Goal: Obtain resource: Download file/media

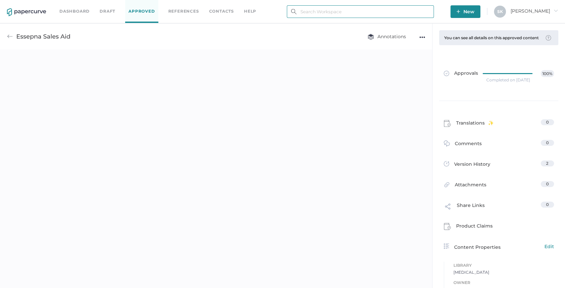
click at [340, 14] on input "text" at bounding box center [360, 11] width 147 height 13
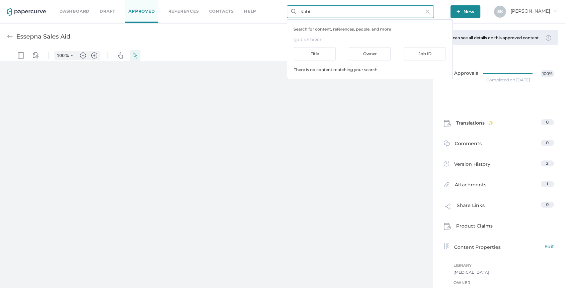
type input "KabiC"
type input "54"
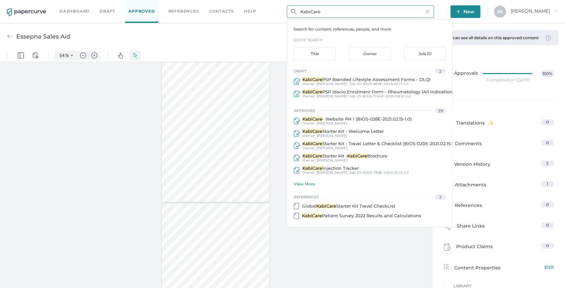
drag, startPoint x: 331, startPoint y: 10, endPoint x: 283, endPoint y: 9, distance: 47.5
click at [283, 9] on div "Dashboard Draft Approved References Contacts help KabiCare Search for content, …" at bounding box center [282, 11] width 565 height 23
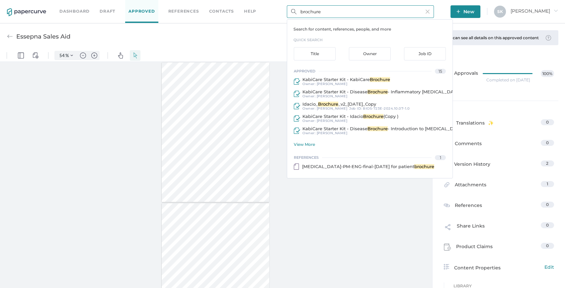
type input "brochure"
click at [309, 146] on div "approved 15 KabiCare Starter Kit - KabiCare Brochure Owner: [PERSON_NAME] Start…" at bounding box center [369, 119] width 165 height 104
click at [309, 144] on div "View More" at bounding box center [373, 144] width 159 height 5
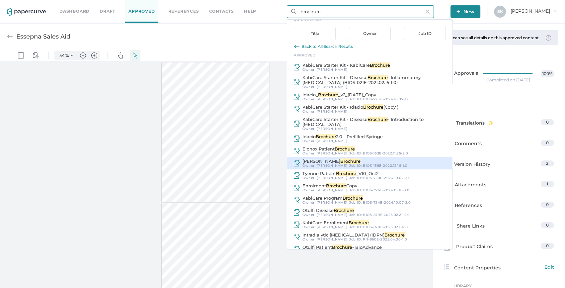
scroll to position [30, 0]
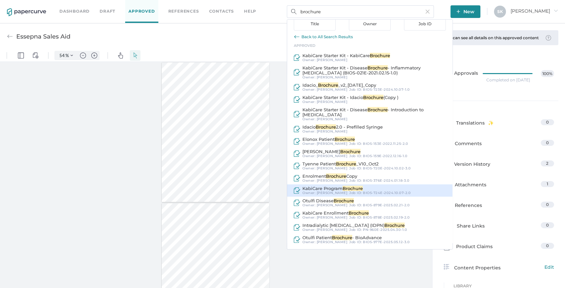
click at [400, 188] on div "KabiCare Program Brochure" at bounding box center [357, 188] width 108 height 5
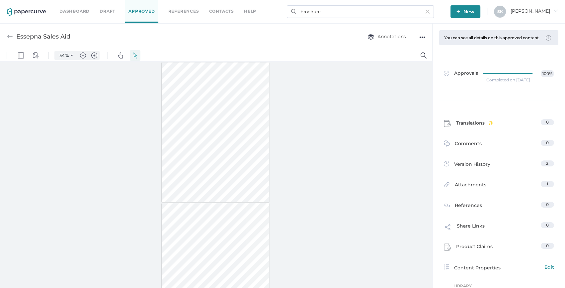
type input "KabiCare Program Brochure"
type input "54"
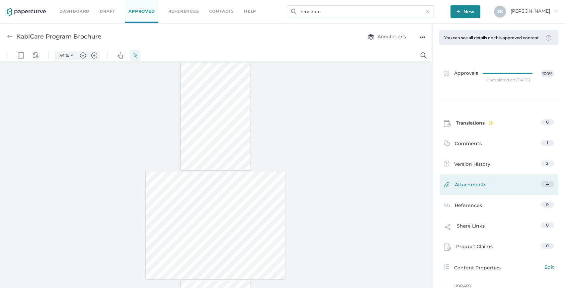
click at [477, 185] on span "Attachments" at bounding box center [471, 186] width 32 height 10
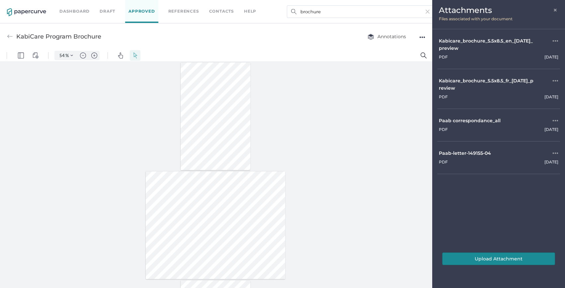
click at [462, 45] on div "Kabicare_brochure_5.5x8.5_en_[DATE]_preview" at bounding box center [487, 44] width 96 height 15
